Goal: Information Seeking & Learning: Learn about a topic

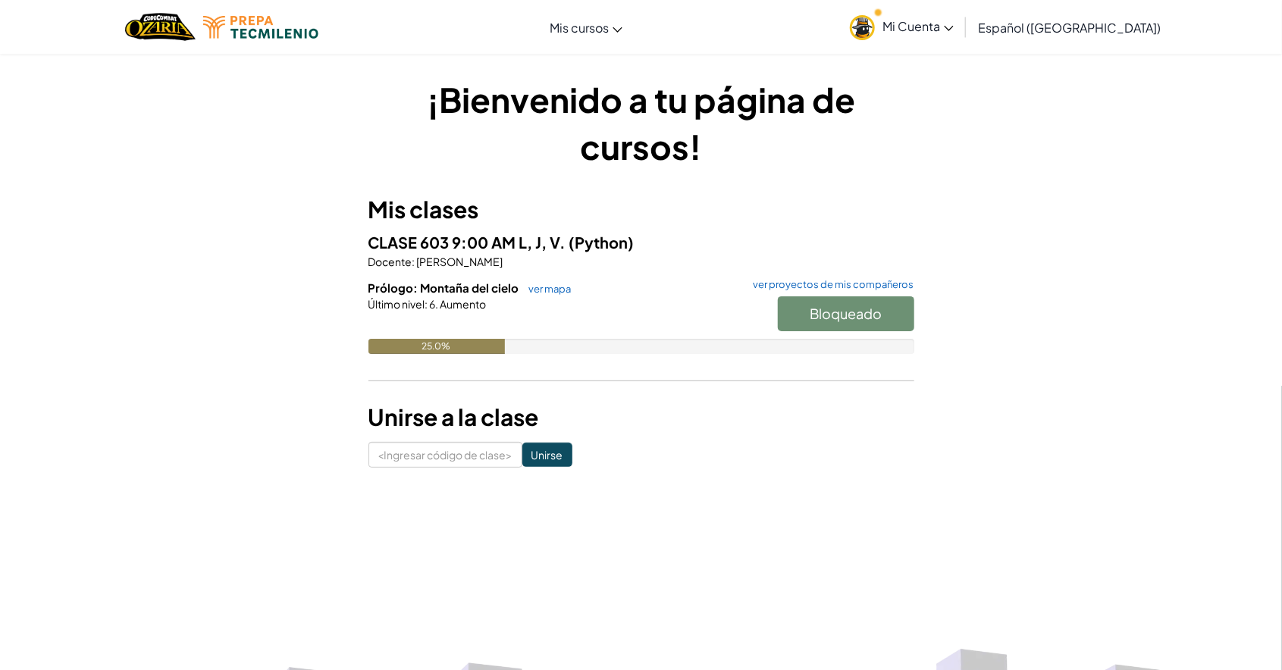
click at [435, 294] on font "Prólogo: Montaña del cielo" at bounding box center [443, 287] width 151 height 14
click at [456, 324] on div at bounding box center [641, 324] width 546 height 27
click at [452, 235] on font "CLASE 603 ​​9:00 AM L, J, V." at bounding box center [467, 242] width 198 height 19
click at [422, 191] on div "¡Bienvenido a tu página de cursos! Mis clases CLASE 603 ​​9:00 AM L, J, V. (Pyt…" at bounding box center [641, 272] width 546 height 392
click at [928, 205] on div "¡Bienvenido a tu página de cursos! Mis clases CLASE 603 ​​9:00 AM L, J, V. (Pyt…" at bounding box center [641, 272] width 887 height 392
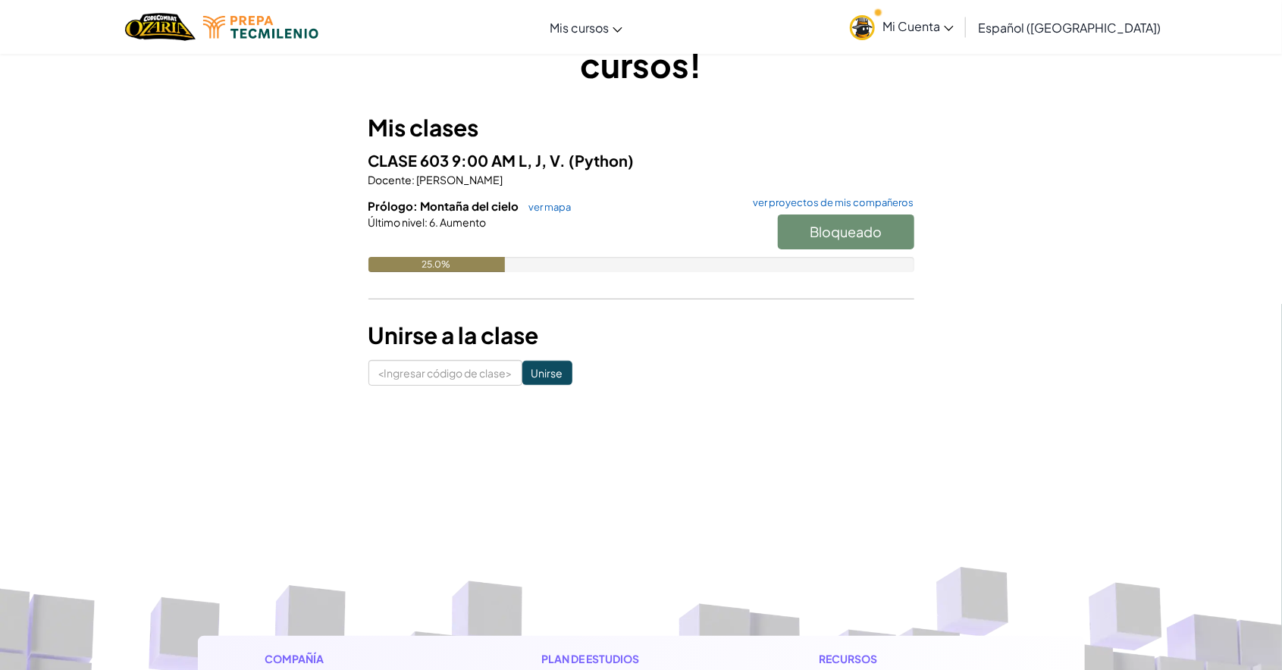
scroll to position [59, 0]
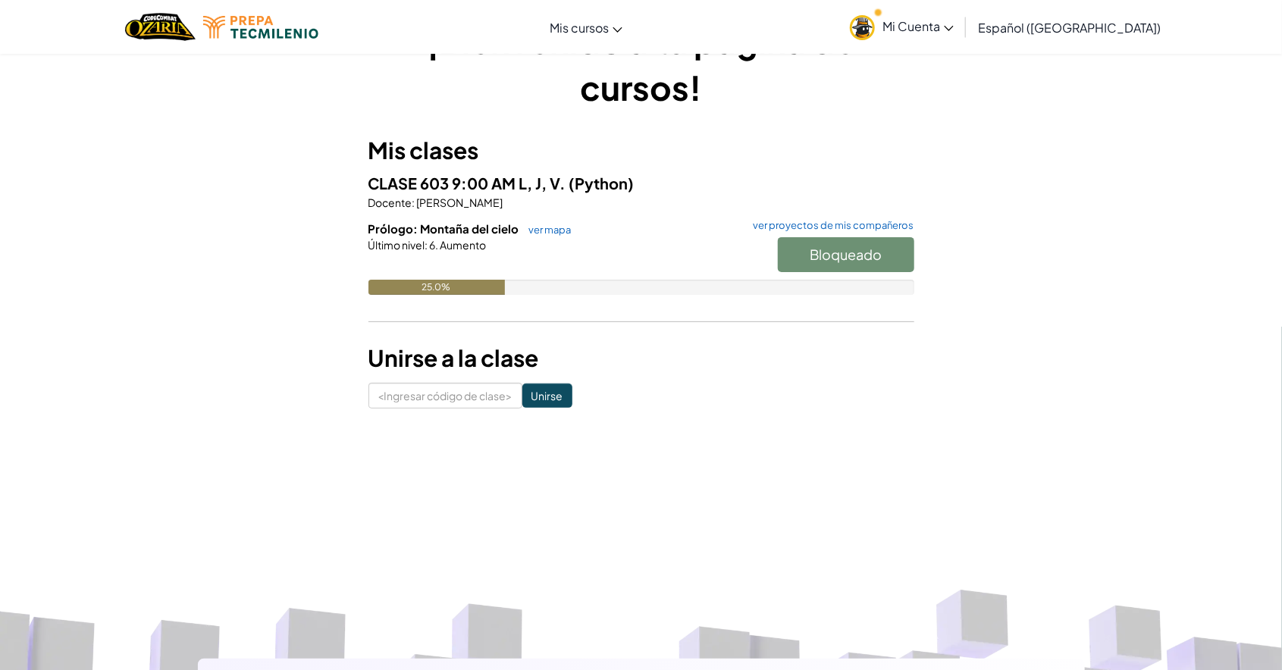
click at [415, 280] on div "25.0%" at bounding box center [436, 287] width 136 height 15
click at [543, 210] on div "CLASE 603 ​​9:00 AM L, J, V. (Python) Docente : [PERSON_NAME] Prólogo: Montaña …" at bounding box center [641, 244] width 546 height 146
click at [530, 225] on font "ver mapa" at bounding box center [550, 230] width 42 height 12
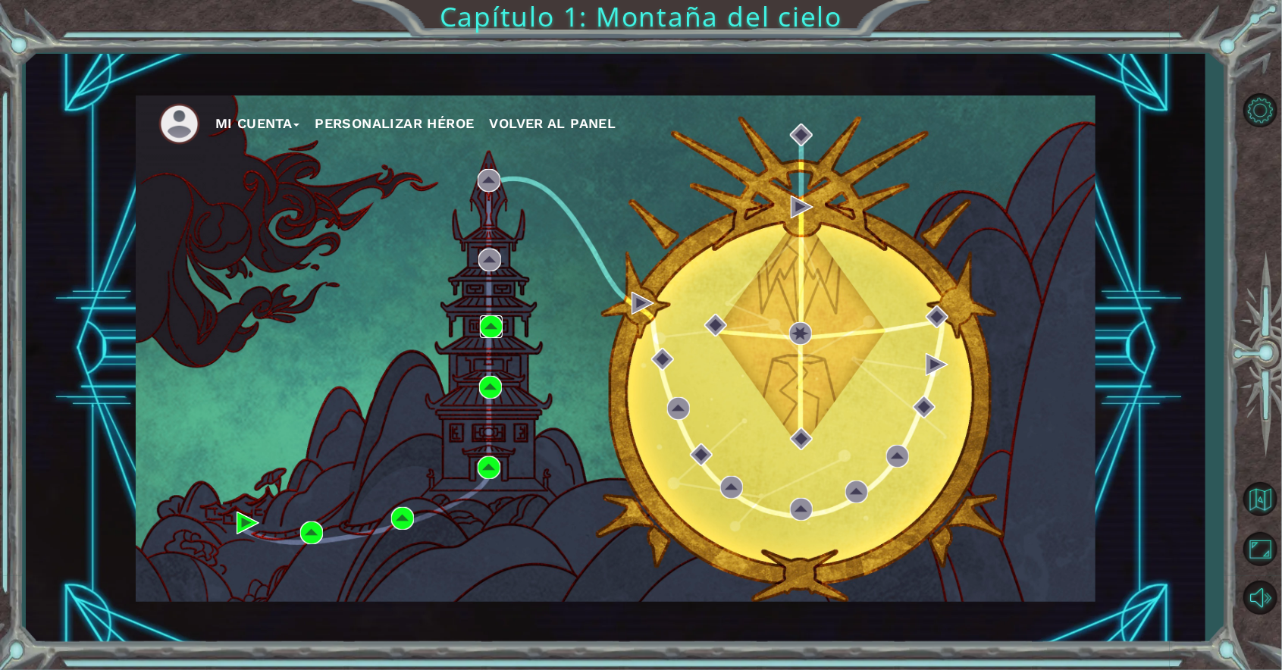
click at [493, 330] on img at bounding box center [491, 326] width 23 height 23
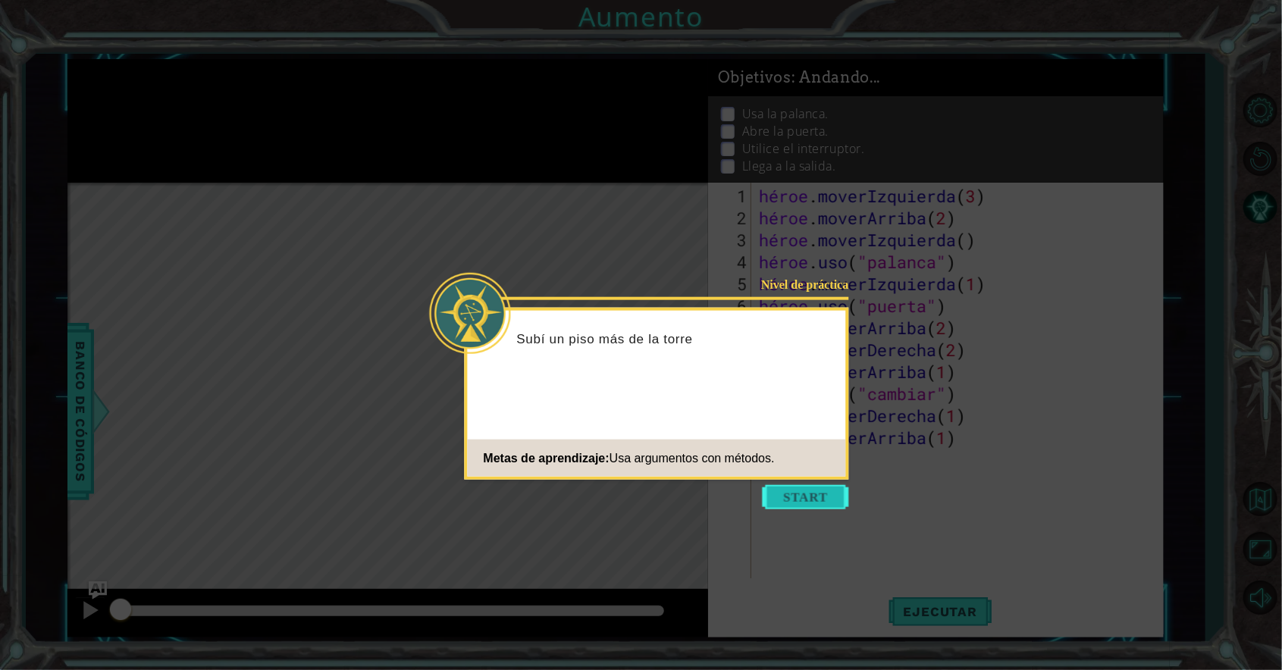
click at [816, 496] on button "Comenzar" at bounding box center [805, 497] width 86 height 24
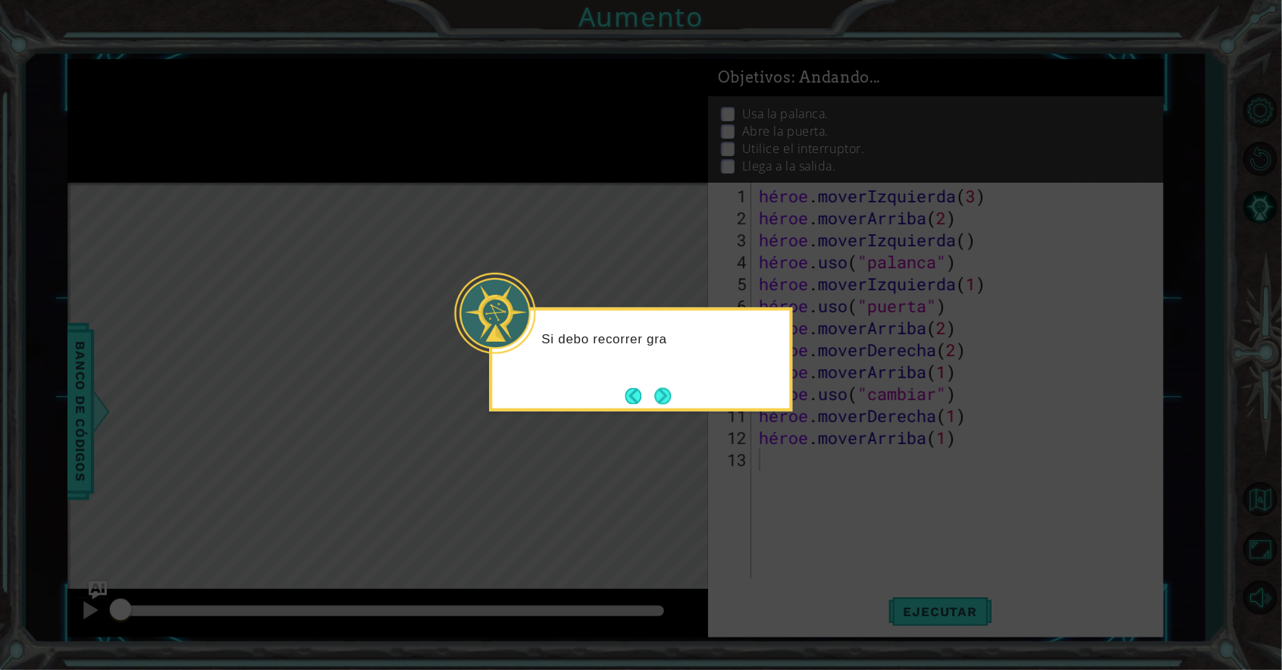
click at [668, 411] on div "Si debo recorrer gra" at bounding box center [641, 360] width 303 height 104
click at [665, 404] on button "Próximo" at bounding box center [662, 395] width 17 height 17
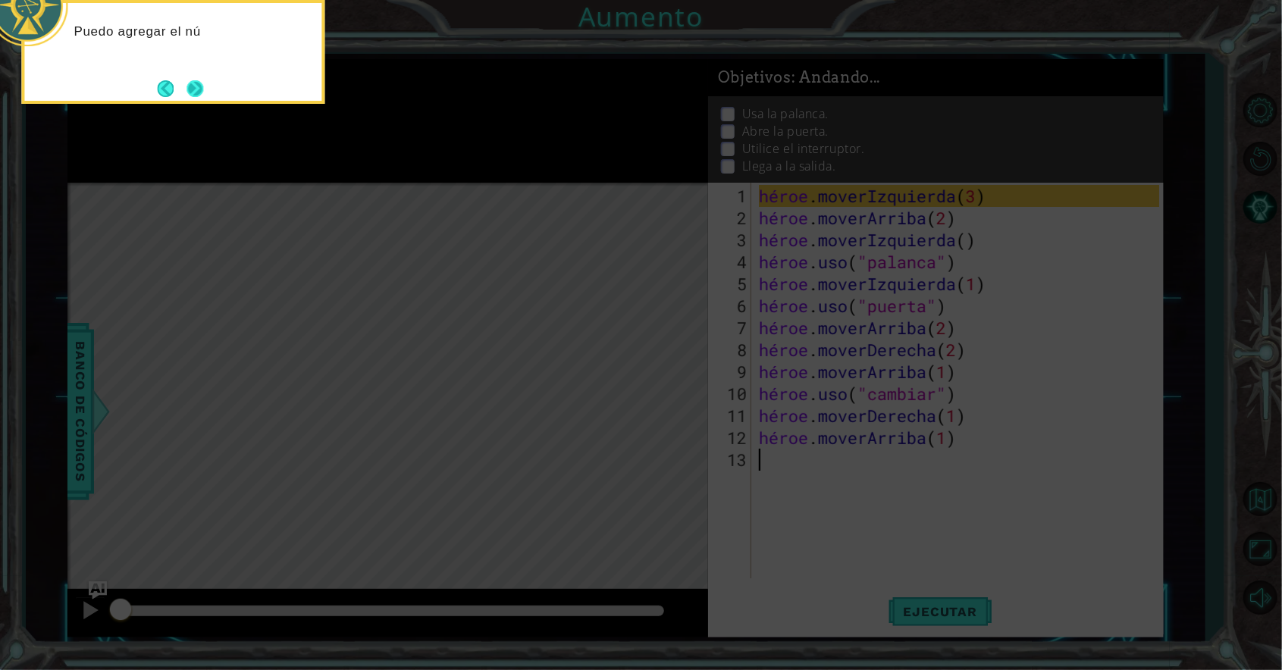
click at [195, 80] on button "Próximo" at bounding box center [194, 88] width 17 height 17
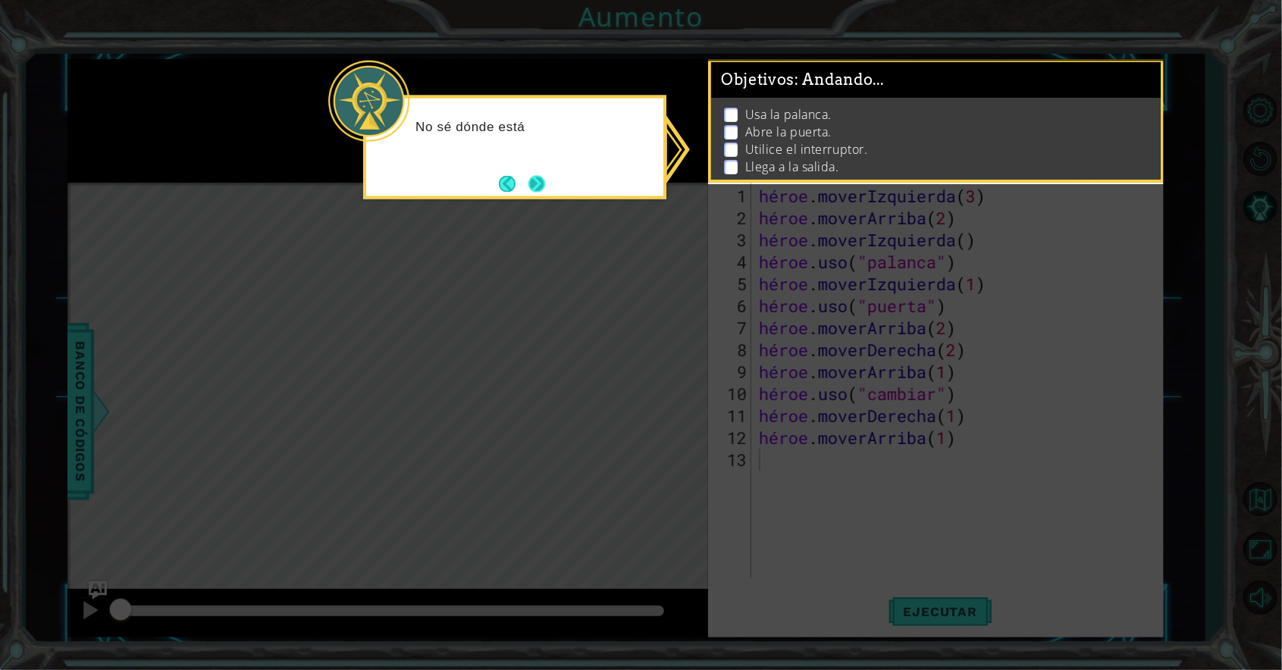
click at [541, 186] on button "Próximo" at bounding box center [536, 183] width 17 height 17
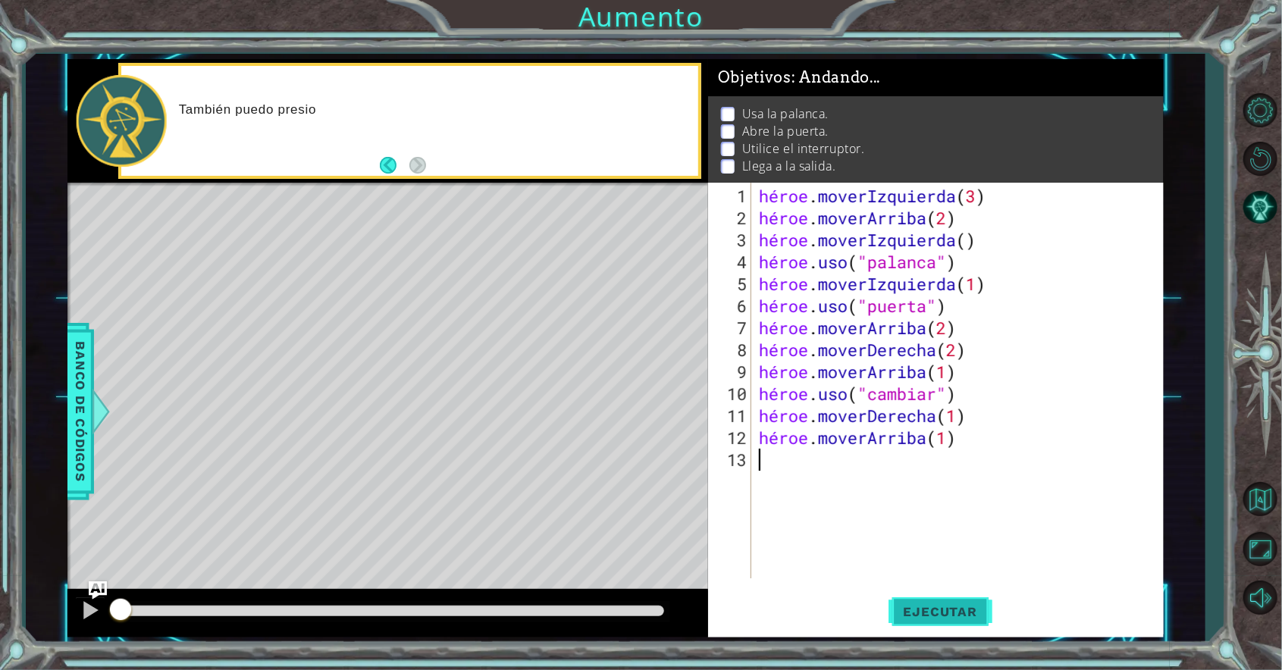
click at [956, 606] on font "Ejecutar" at bounding box center [940, 611] width 74 height 15
